Goal: Task Accomplishment & Management: Manage account settings

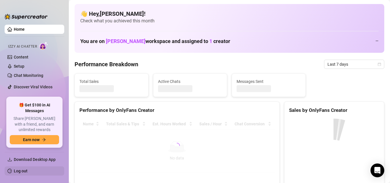
click at [25, 169] on link "Log out" at bounding box center [21, 171] width 14 height 5
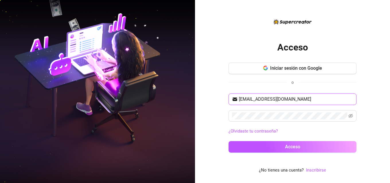
click at [320, 98] on input "[EMAIL_ADDRESS][DOMAIN_NAME]" at bounding box center [296, 99] width 114 height 7
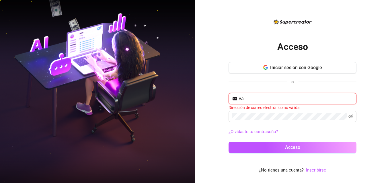
type input "v"
click at [257, 95] on input "text" at bounding box center [296, 98] width 114 height 7
click at [269, 101] on input "text" at bounding box center [296, 98] width 114 height 7
paste input "[EMAIL_ADDRESS][DOMAIN_NAME]"
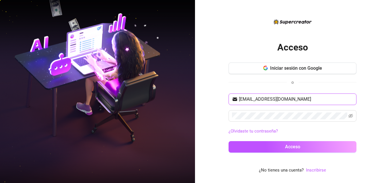
type input "[EMAIL_ADDRESS][DOMAIN_NAME]"
click at [229, 141] on button "Acceso" at bounding box center [293, 146] width 128 height 11
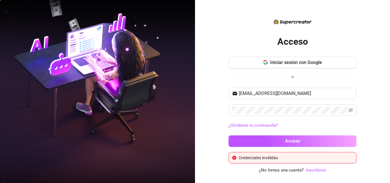
click at [268, 138] on button "Acceso" at bounding box center [293, 140] width 128 height 11
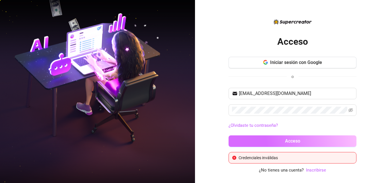
click at [284, 145] on button "Acceso" at bounding box center [293, 140] width 128 height 11
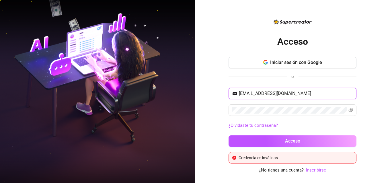
drag, startPoint x: 291, startPoint y: 92, endPoint x: 235, endPoint y: 91, distance: 55.7
click at [235, 91] on span "[EMAIL_ADDRESS][DOMAIN_NAME]" at bounding box center [293, 93] width 128 height 11
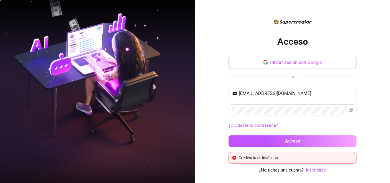
click at [291, 63] on font "Iniciar sesión con Google" at bounding box center [296, 62] width 52 height 5
click at [276, 65] on font "Iniciar sesión con Google" at bounding box center [296, 62] width 52 height 5
click at [269, 63] on button "Iniciar sesión con Google" at bounding box center [293, 62] width 128 height 11
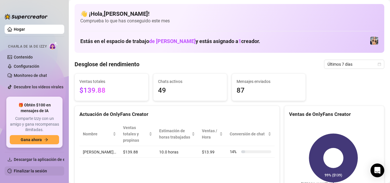
click at [26, 173] on link "Finalizar la sesión" at bounding box center [30, 171] width 33 height 5
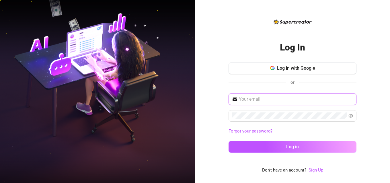
type input "[EMAIL_ADDRESS][DOMAIN_NAME]"
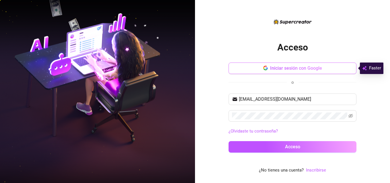
click at [281, 70] on font "Iniciar sesión con Google" at bounding box center [296, 67] width 52 height 5
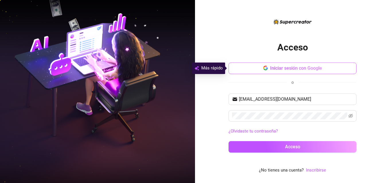
click at [281, 70] on font "Iniciar sesión con Google" at bounding box center [296, 67] width 52 height 5
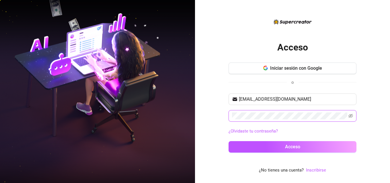
click at [179, 112] on div "Acceso Iniciar sesión con Google o [EMAIL_ADDRESS][DOMAIN_NAME] ¿Olvidaste tu c…" at bounding box center [195, 91] width 390 height 183
click at [229, 141] on button "Acceso" at bounding box center [293, 146] width 128 height 11
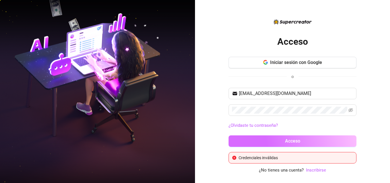
click at [274, 142] on button "Acceso" at bounding box center [293, 140] width 128 height 11
click at [289, 145] on button "Acceso" at bounding box center [293, 140] width 128 height 11
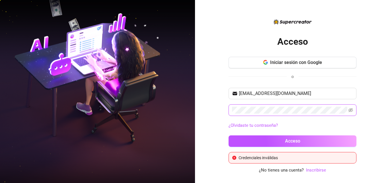
click at [155, 110] on div "Acceso Iniciar sesión con Google o [EMAIL_ADDRESS][DOMAIN_NAME] ¿Olvidaste tu c…" at bounding box center [195, 91] width 390 height 183
click at [349, 113] on span at bounding box center [351, 110] width 5 height 7
click at [350, 111] on icon "ojo invisible" at bounding box center [351, 110] width 5 height 4
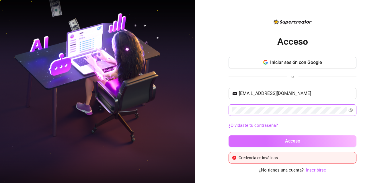
click at [284, 143] on button "Acceso" at bounding box center [293, 140] width 128 height 11
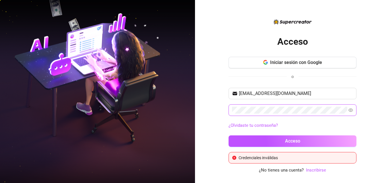
click at [229, 135] on button "Acceso" at bounding box center [293, 140] width 128 height 11
drag, startPoint x: 258, startPoint y: 114, endPoint x: 198, endPoint y: 107, distance: 61.2
click at [198, 107] on div "Acceso Iniciar sesión con Google o [EMAIL_ADDRESS][DOMAIN_NAME] ¿Olvidaste tu c…" at bounding box center [292, 91] width 195 height 183
click at [229, 135] on button "Acceso" at bounding box center [293, 140] width 128 height 11
click at [265, 64] on icon "button" at bounding box center [265, 64] width 3 height 2
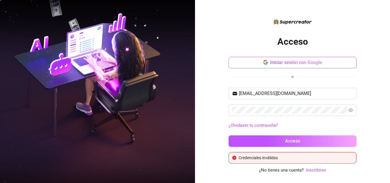
click at [329, 63] on button "Iniciar sesión con Google" at bounding box center [293, 62] width 128 height 11
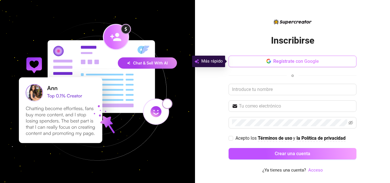
click at [252, 61] on button "Regístrate con Google" at bounding box center [293, 61] width 128 height 11
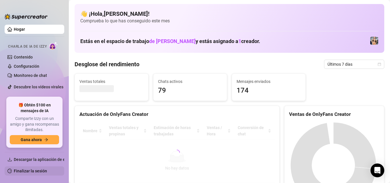
click at [27, 170] on link "Finalizar la sesión" at bounding box center [30, 171] width 33 height 5
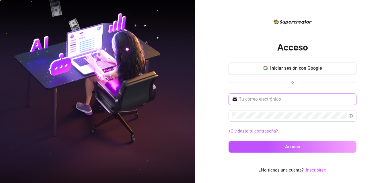
type input "[EMAIL_ADDRESS][DOMAIN_NAME]"
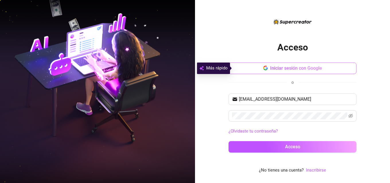
click at [264, 67] on icon "button" at bounding box center [266, 68] width 5 height 5
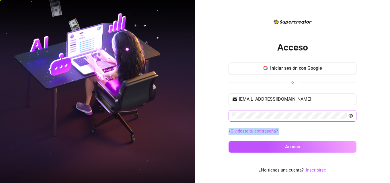
drag, startPoint x: 390, startPoint y: 145, endPoint x: 352, endPoint y: 118, distance: 47.1
click at [352, 118] on div "Acceso Iniciar sesión con Google o [EMAIL_ADDRESS][DOMAIN_NAME] ¿Olvidaste tu c…" at bounding box center [292, 91] width 195 height 183
click at [352, 118] on icon "ojo invisible" at bounding box center [351, 116] width 5 height 5
click at [229, 141] on button "Acceso" at bounding box center [293, 146] width 128 height 11
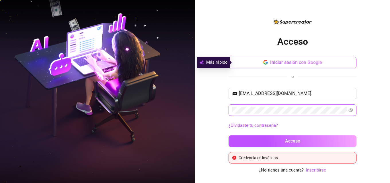
click at [272, 61] on font "Iniciar sesión con Google" at bounding box center [296, 62] width 52 height 5
